Goal: Browse casually: Explore the website without a specific task or goal

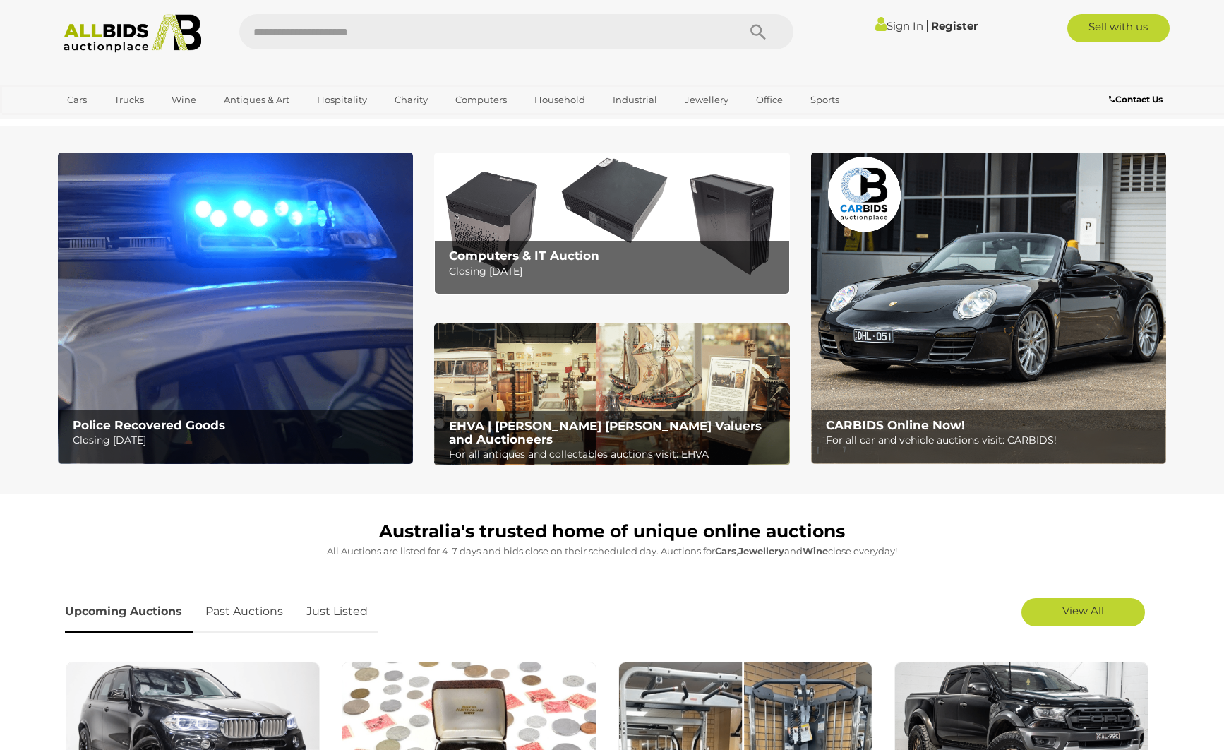
drag, startPoint x: 361, startPoint y: 612, endPoint x: 424, endPoint y: 603, distance: 62.8
click at [361, 612] on link "Just Listed" at bounding box center [337, 612] width 83 height 42
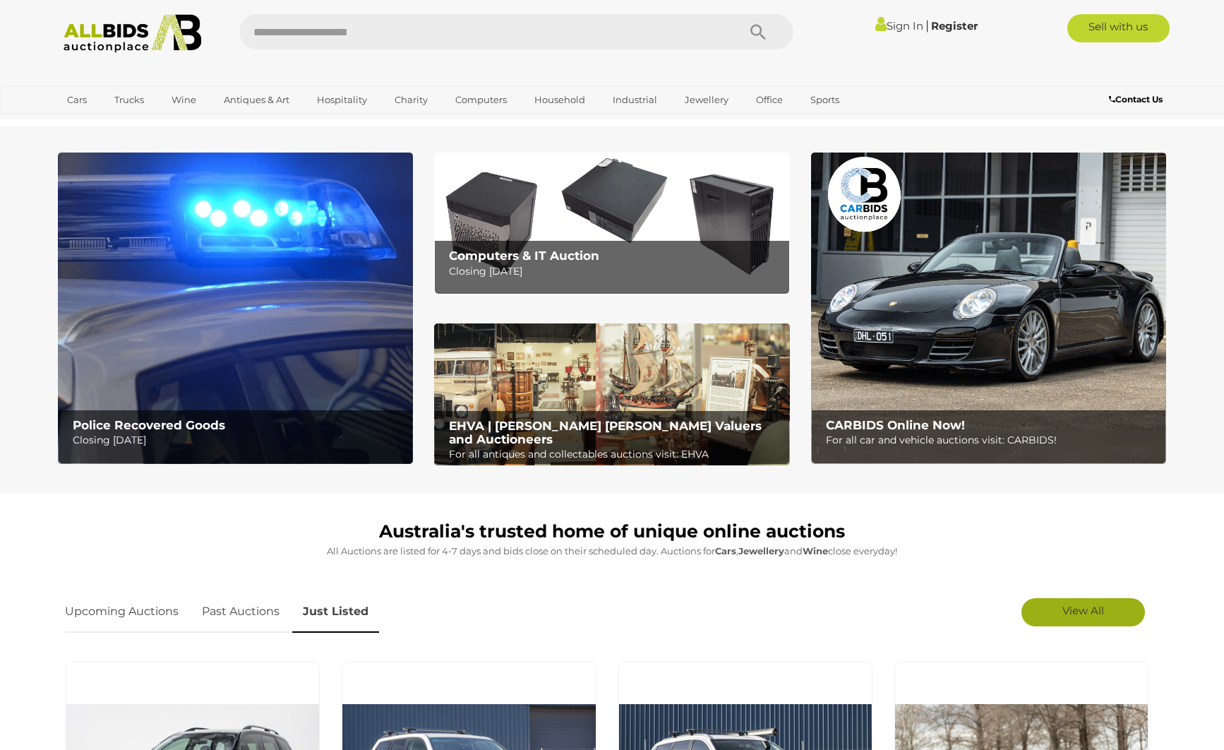
click at [1070, 616] on span "View All" at bounding box center [1084, 610] width 42 height 13
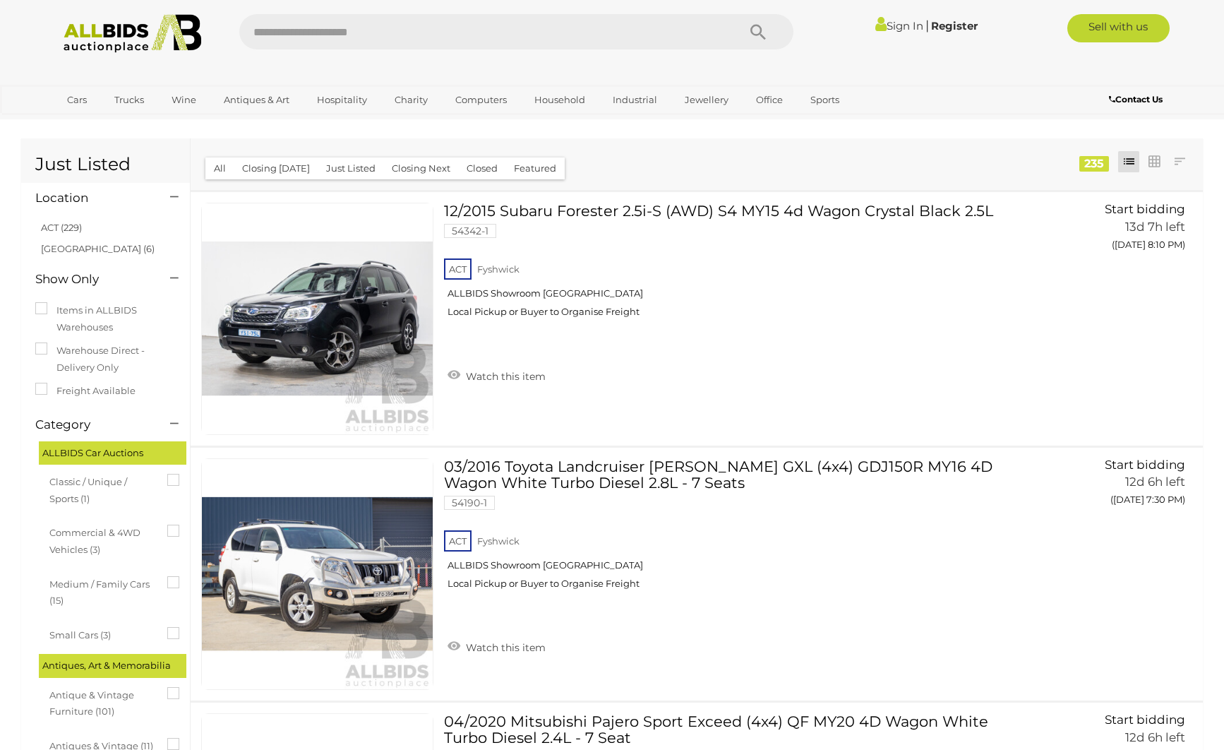
click at [43, 228] on link "ACT (229)" at bounding box center [61, 227] width 41 height 11
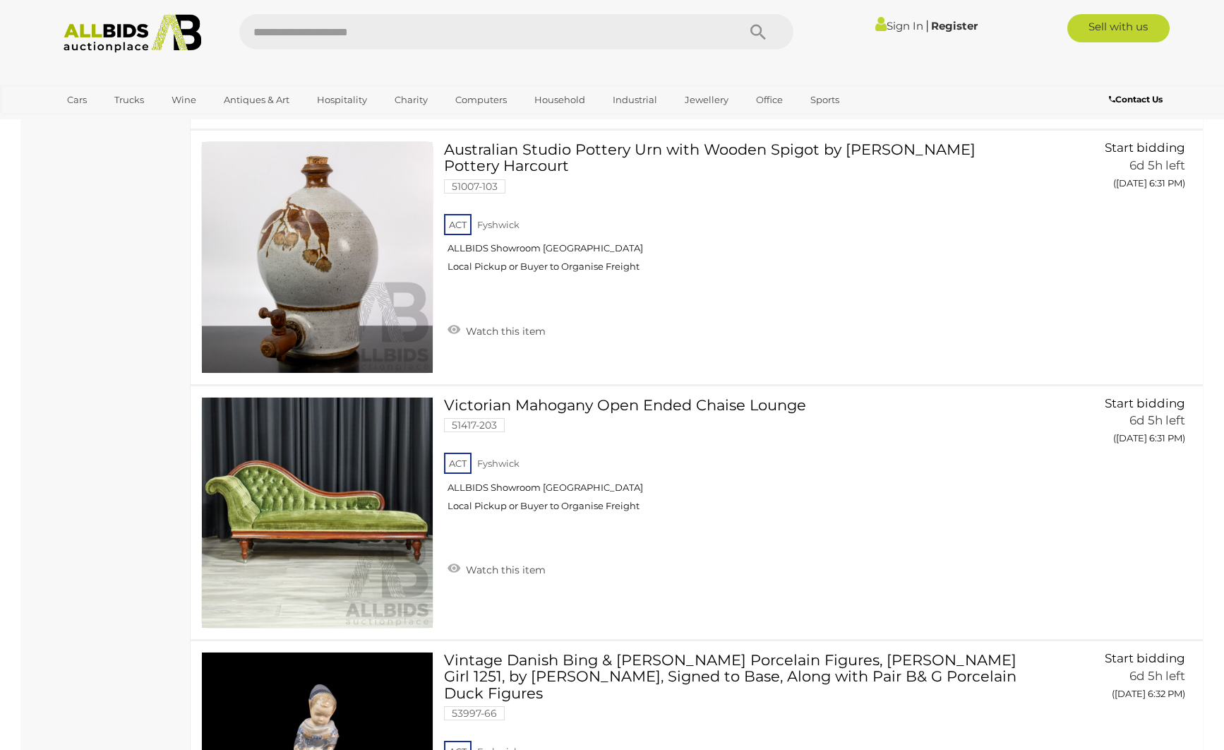
scroll to position [3647, 0]
